Goal: Information Seeking & Learning: Learn about a topic

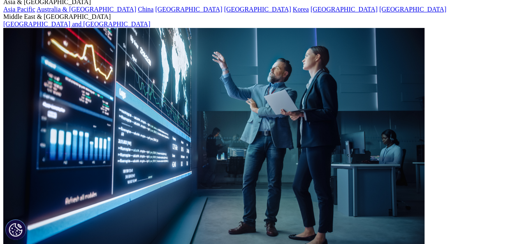
scroll to position [1656, 0]
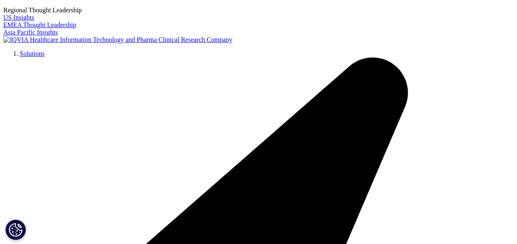
drag, startPoint x: 468, startPoint y: 153, endPoint x: 469, endPoint y: 170, distance: 16.9
copy div "to accelerate their efforts to get treatments to patients faster and help impro…"
